Goal: Information Seeking & Learning: Learn about a topic

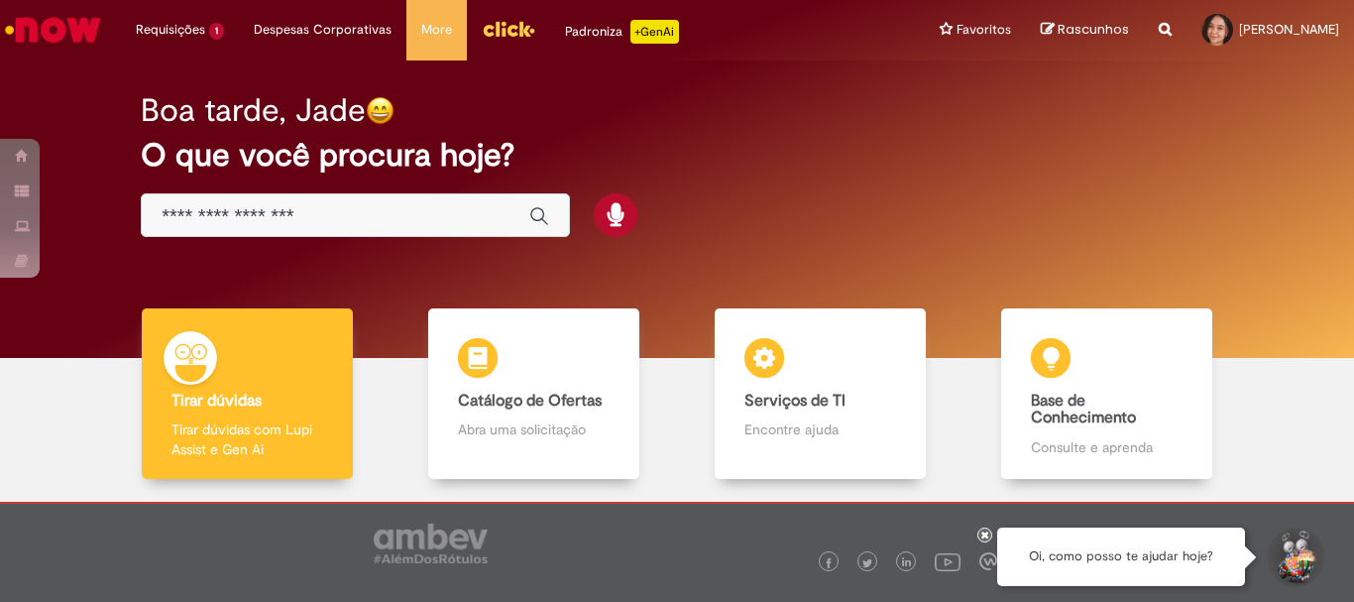
click at [449, 200] on div "Global" at bounding box center [355, 215] width 429 height 45
click at [388, 233] on div "Global" at bounding box center [355, 215] width 429 height 45
click at [382, 206] on input "Basta digitar aqui" at bounding box center [336, 216] width 348 height 23
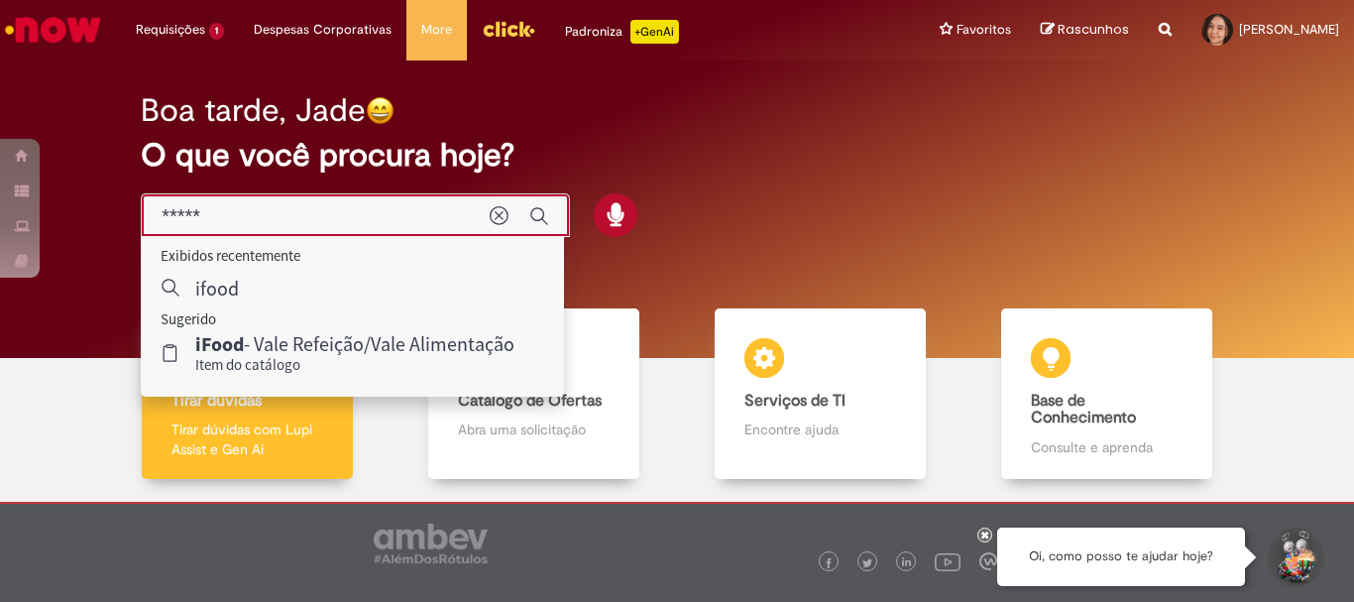
type input "*****"
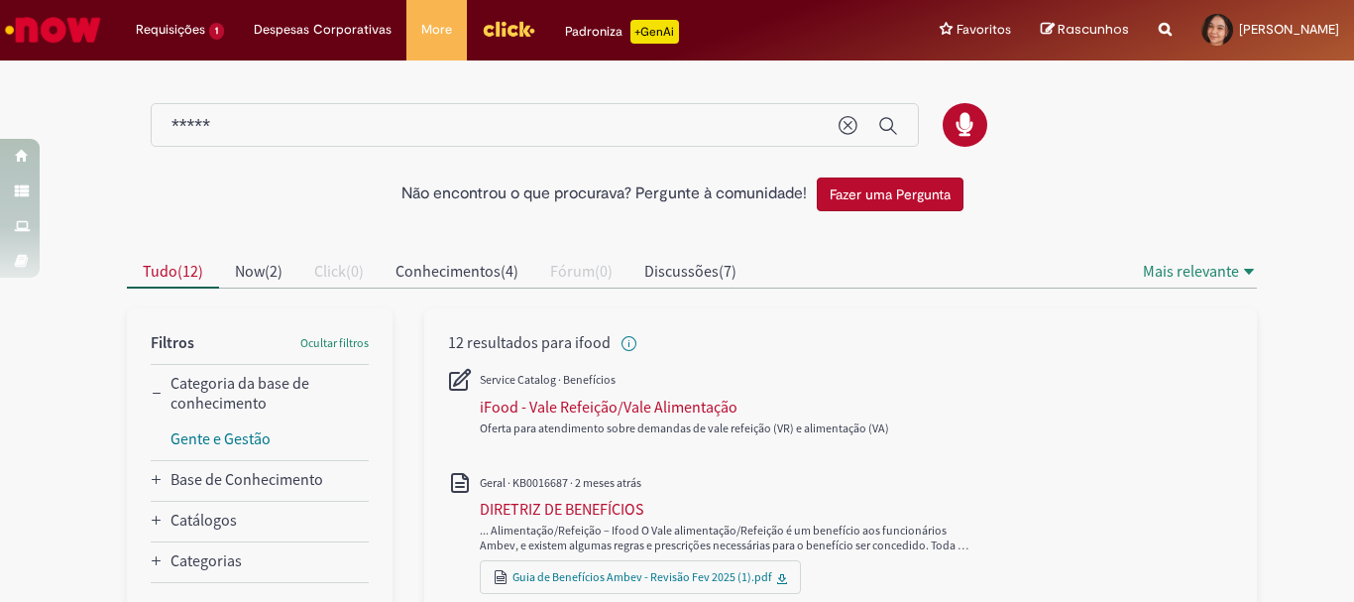
scroll to position [198, 0]
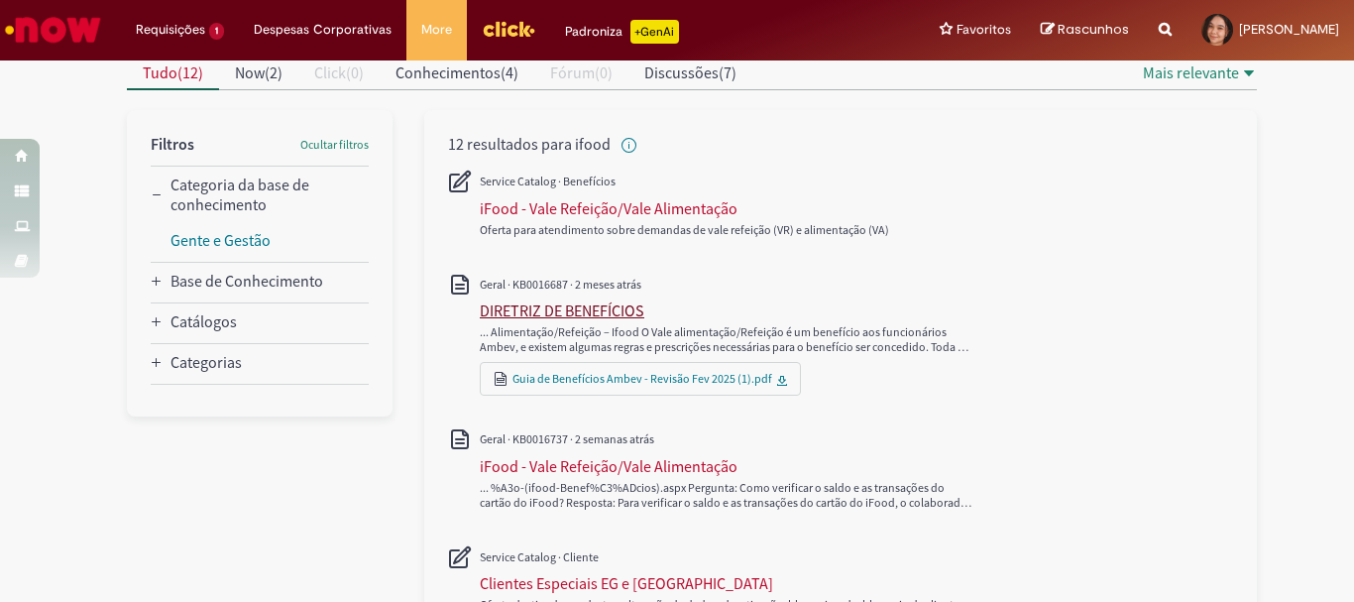
click at [527, 313] on div "DIRETRIZ DE BENEFÍCIOS" at bounding box center [562, 310] width 165 height 20
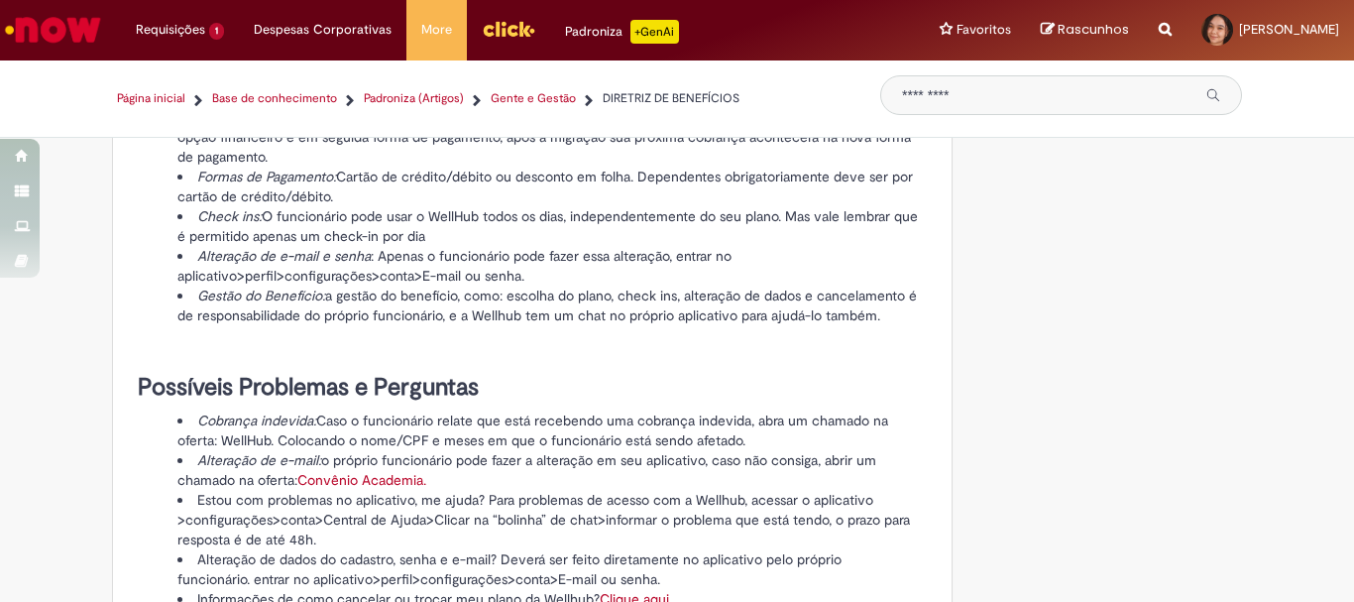
scroll to position [2379, 0]
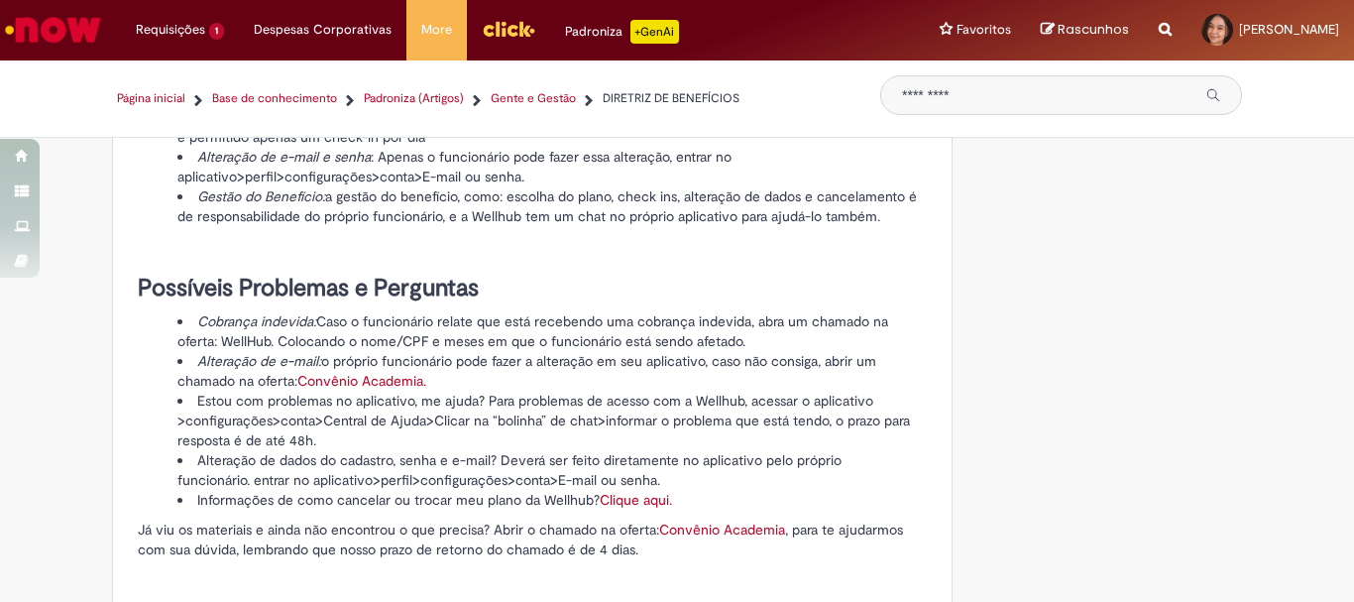
click at [172, 94] on link "Página inicial" at bounding box center [151, 98] width 68 height 17
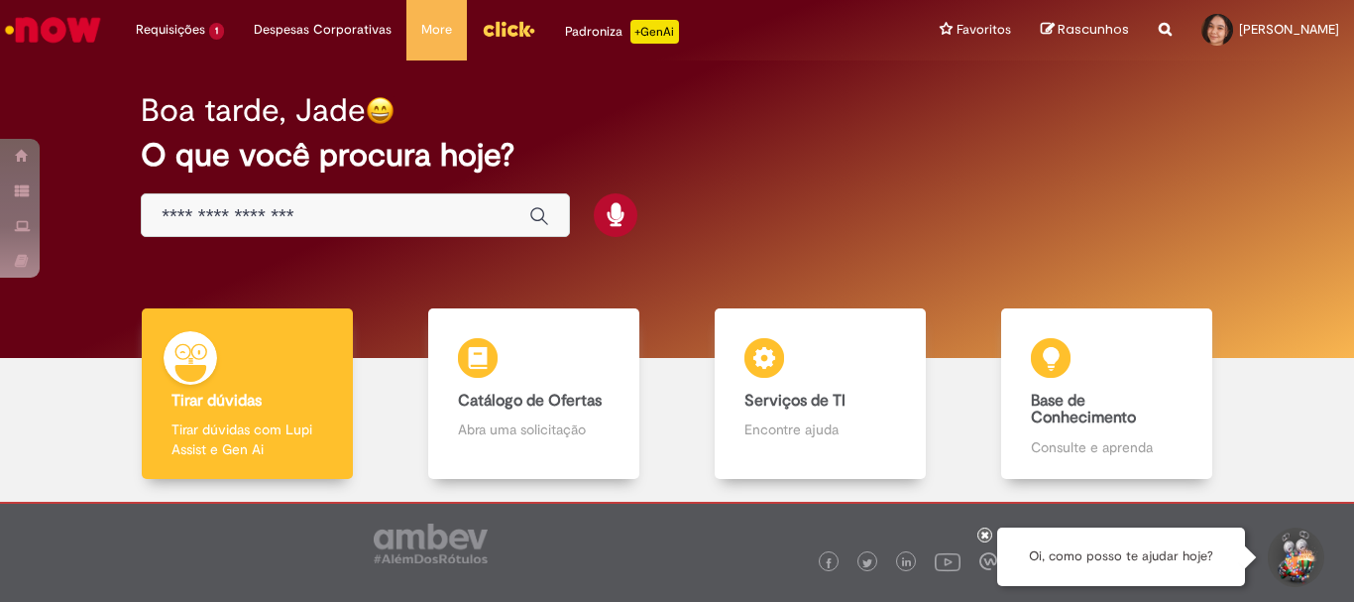
click at [342, 217] on input "Basta digitar aqui" at bounding box center [336, 216] width 348 height 23
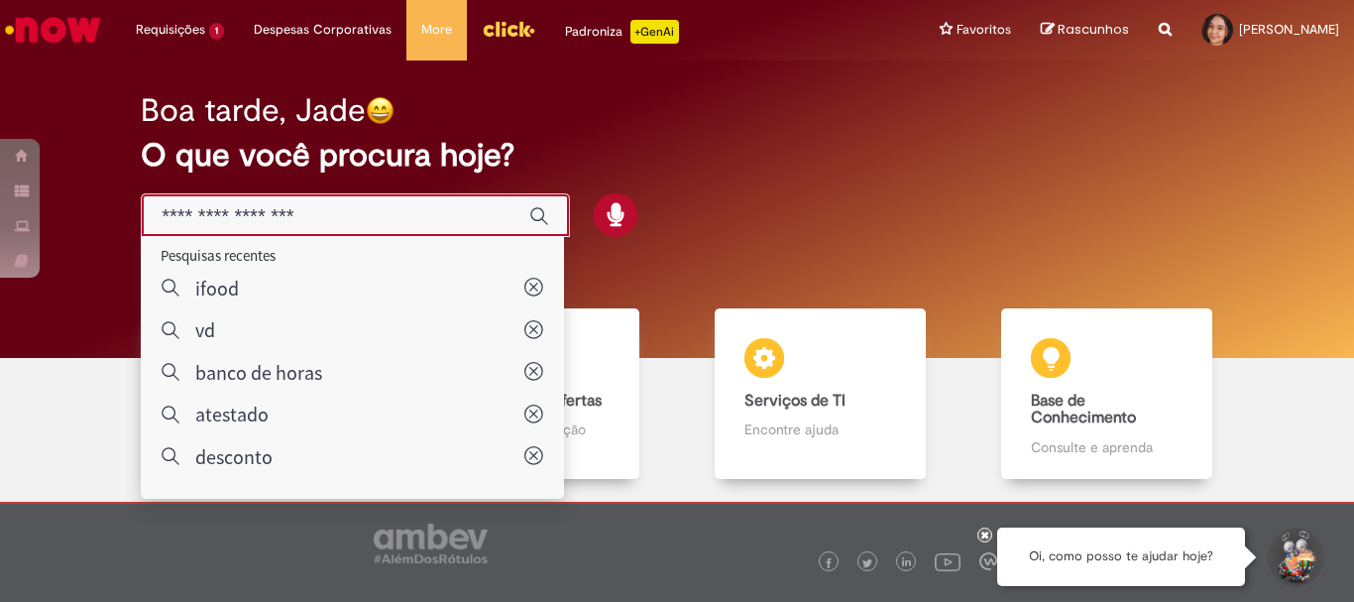
paste input "**********"
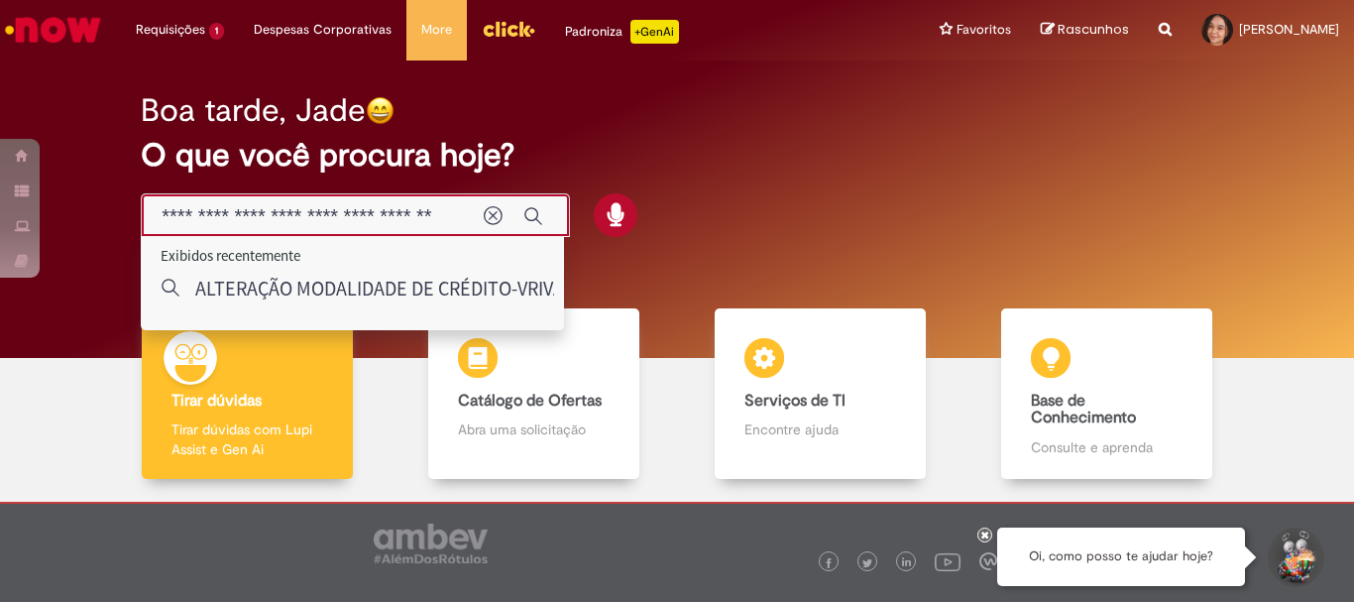
type input "**********"
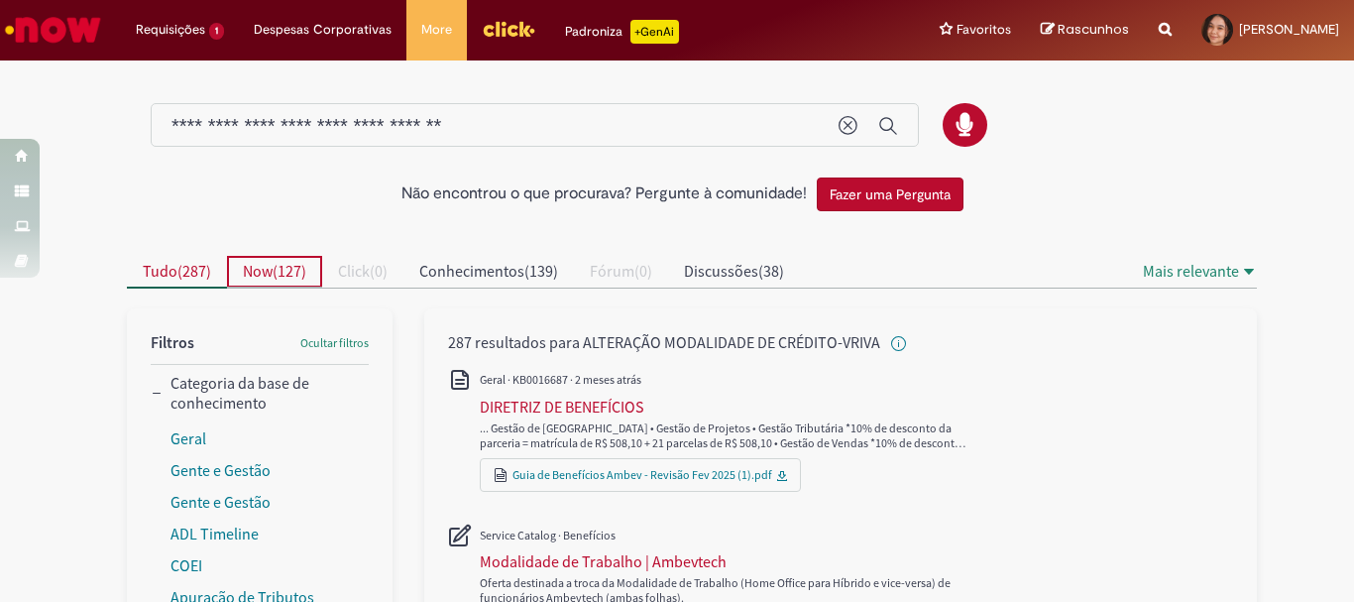
click at [271, 270] on span "Now ( 127 )" at bounding box center [274, 271] width 63 height 20
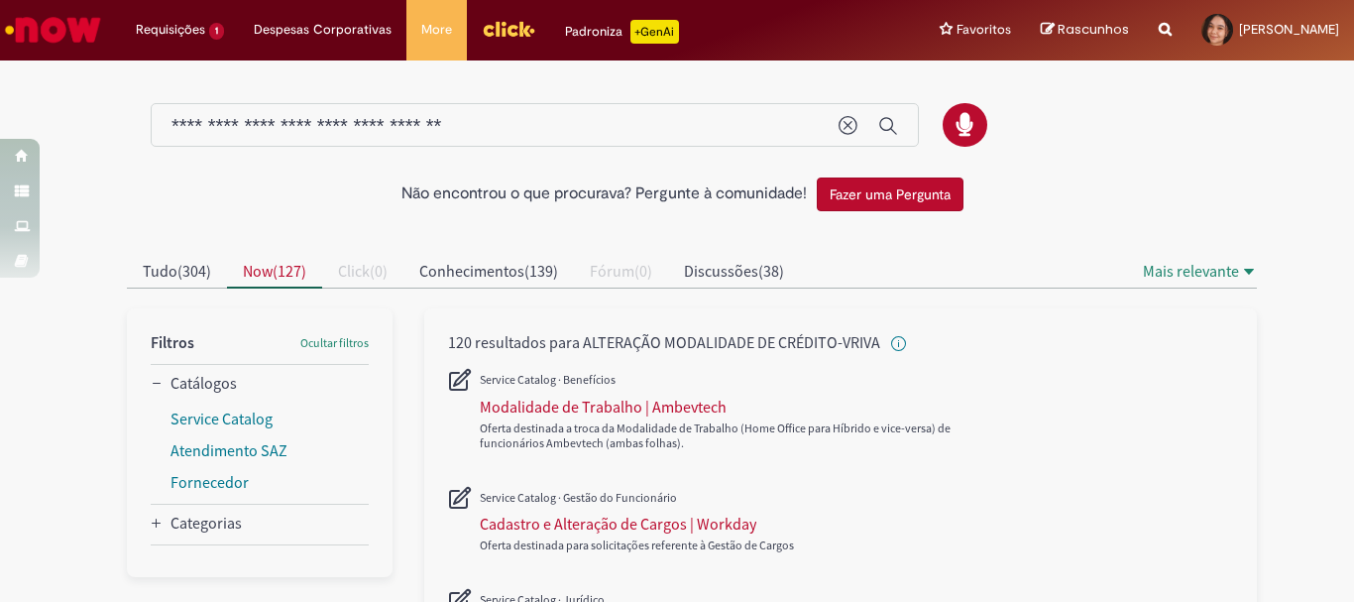
click at [183, 266] on span "304" at bounding box center [194, 271] width 24 height 20
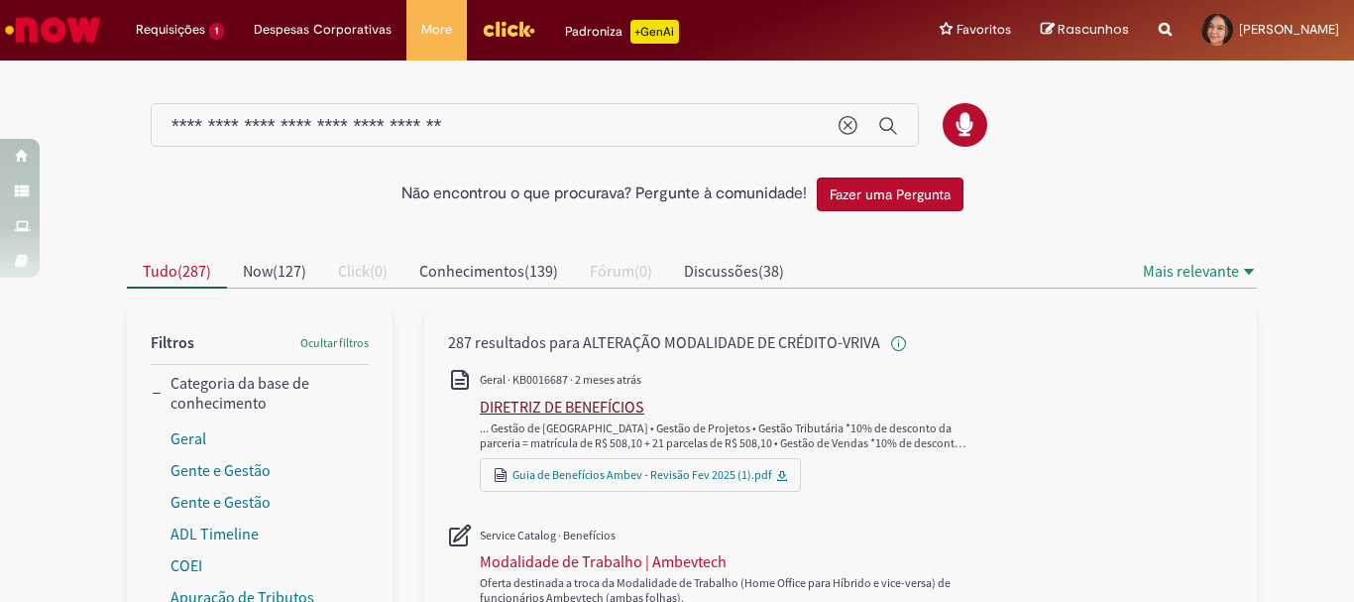
click at [534, 400] on div "DIRETRIZ DE BENEFÍCIOS" at bounding box center [562, 406] width 165 height 20
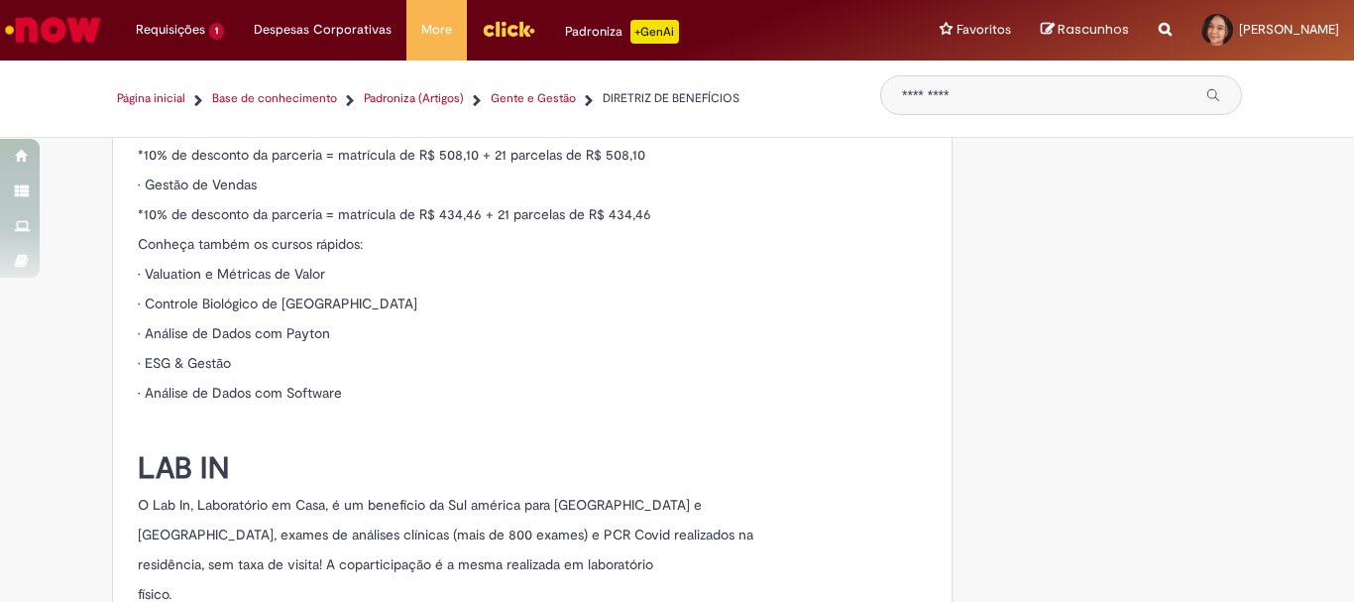
scroll to position [21407, 0]
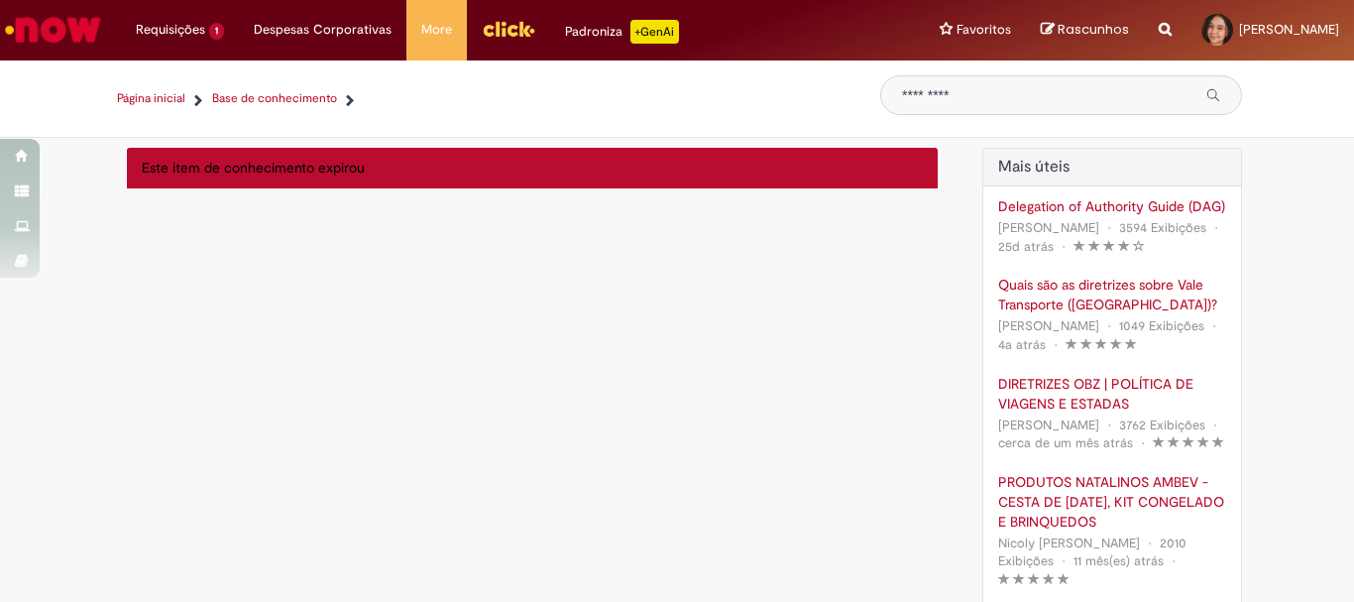
click at [162, 95] on link "Página inicial" at bounding box center [151, 98] width 68 height 17
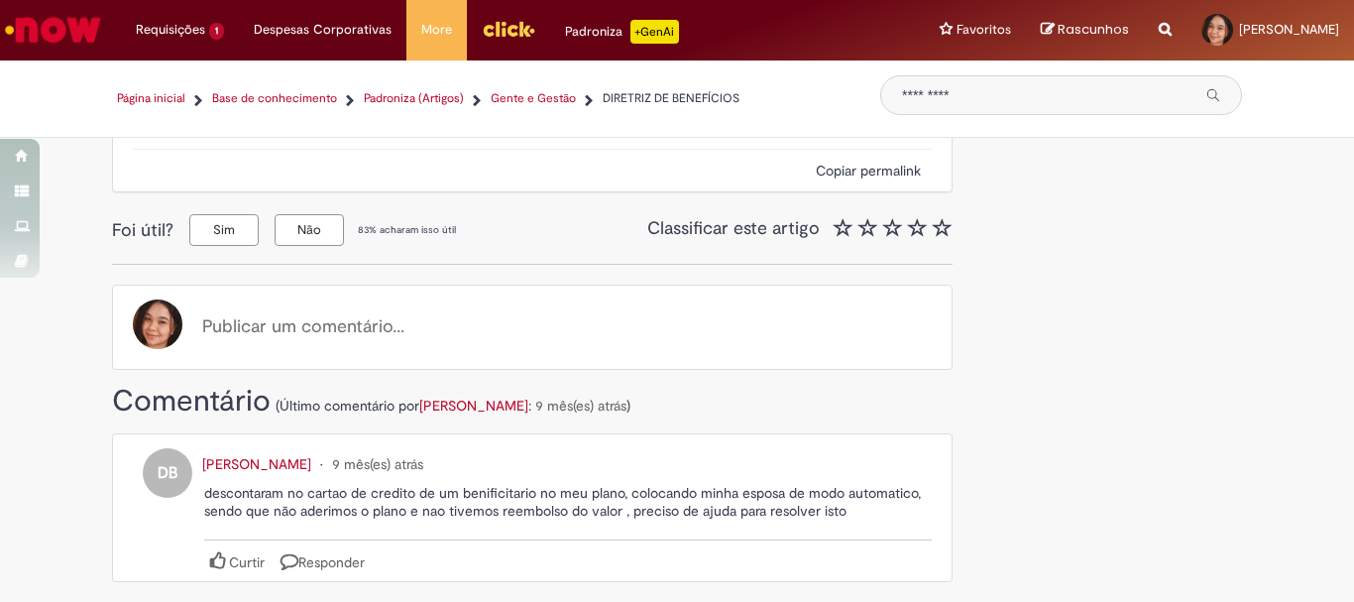
scroll to position [50107, 0]
click at [504, 30] on img "Menu Cabeçalho" at bounding box center [509, 29] width 54 height 30
